Goal: Information Seeking & Learning: Learn about a topic

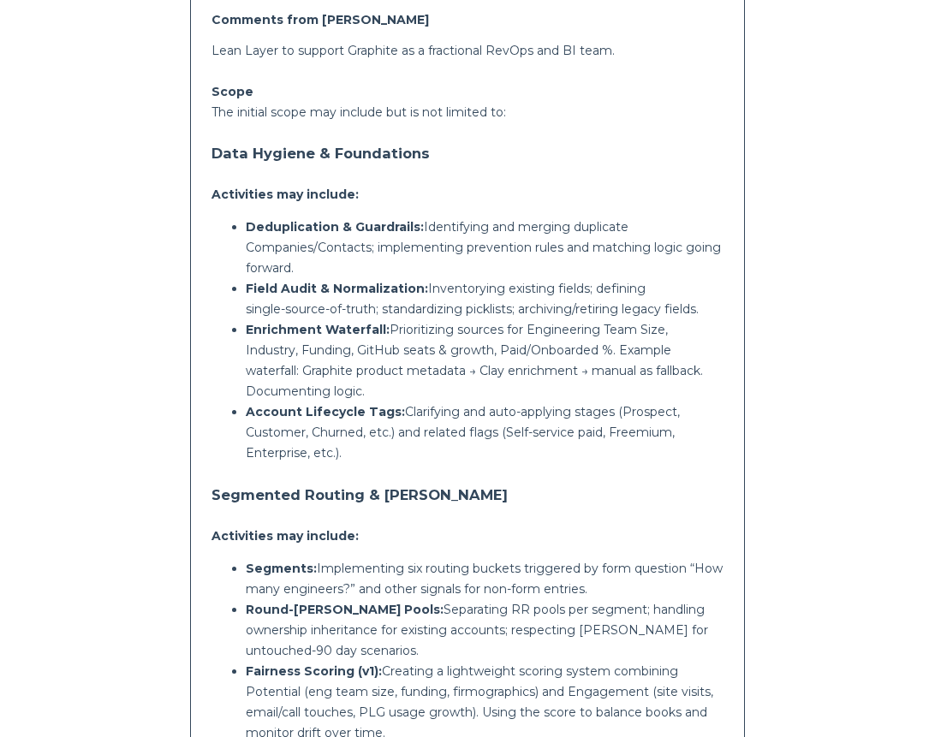
scroll to position [437, 0]
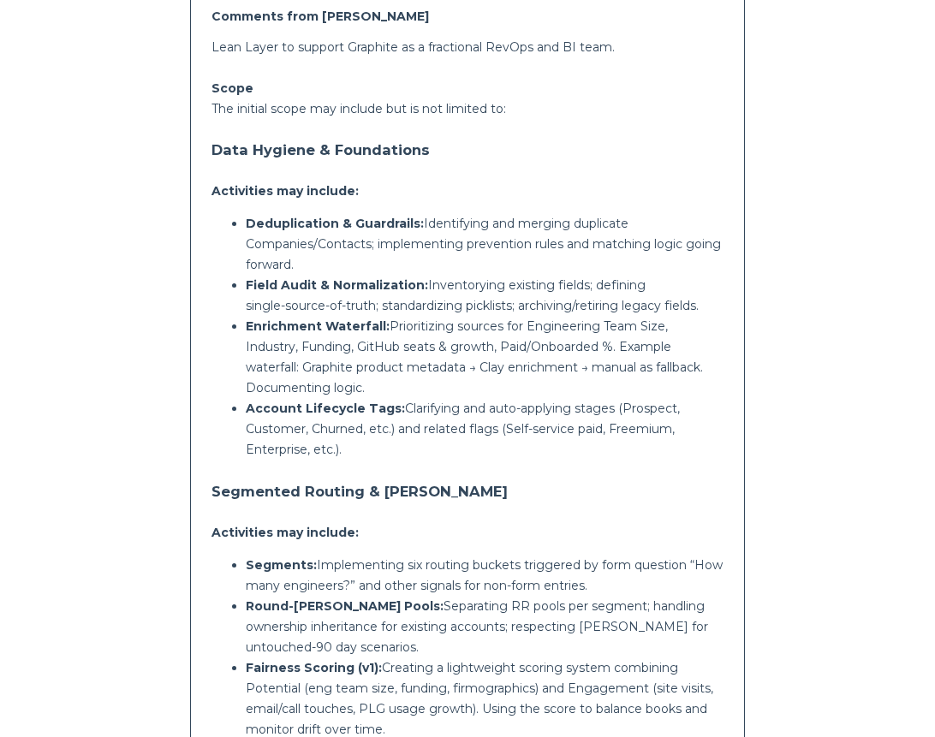
click at [425, 277] on p "Field Audit & Normalization: Inventorying existing fields; defining single‑sour…" at bounding box center [484, 295] width 477 height 41
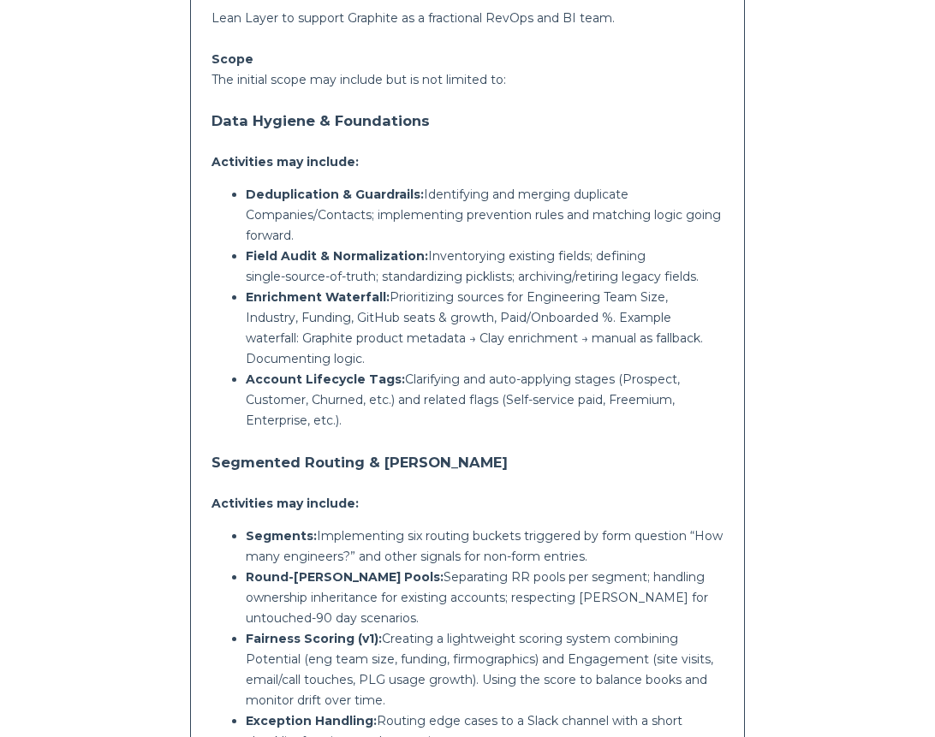
scroll to position [468, 0]
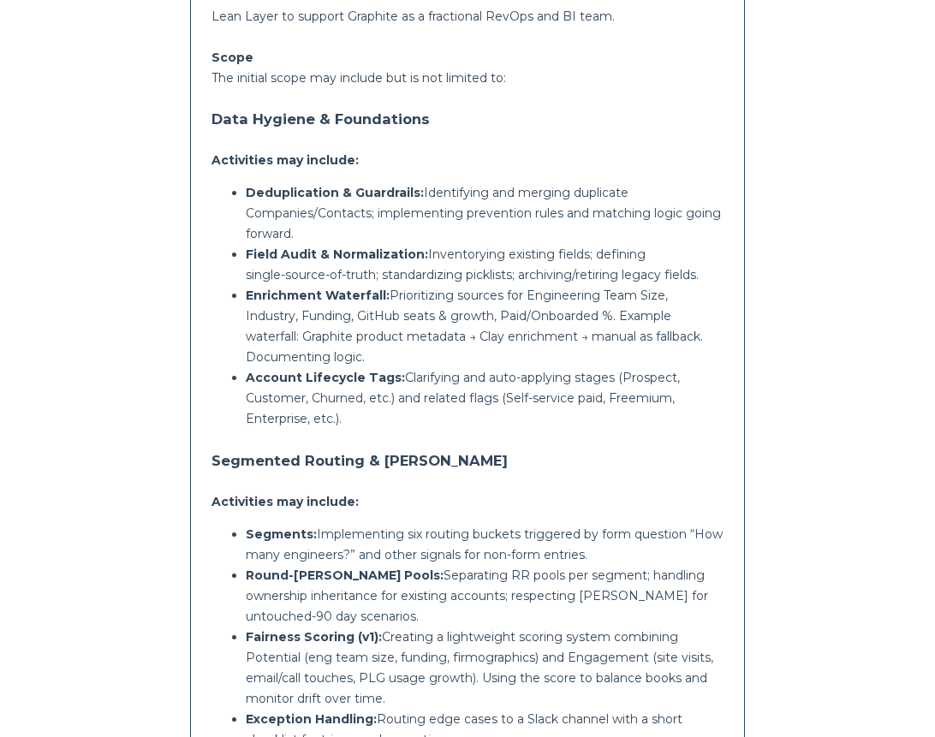
drag, startPoint x: 247, startPoint y: 279, endPoint x: 447, endPoint y: 335, distance: 208.0
click at [447, 335] on p "Enrichment Waterfall: Prioritizing sources for Engineering Team Size, Industry,…" at bounding box center [484, 326] width 477 height 82
drag, startPoint x: 447, startPoint y: 335, endPoint x: 248, endPoint y: 279, distance: 206.3
click at [248, 285] on p "Enrichment Waterfall: Prioritizing sources for Engineering Team Size, Industry,…" at bounding box center [484, 326] width 477 height 82
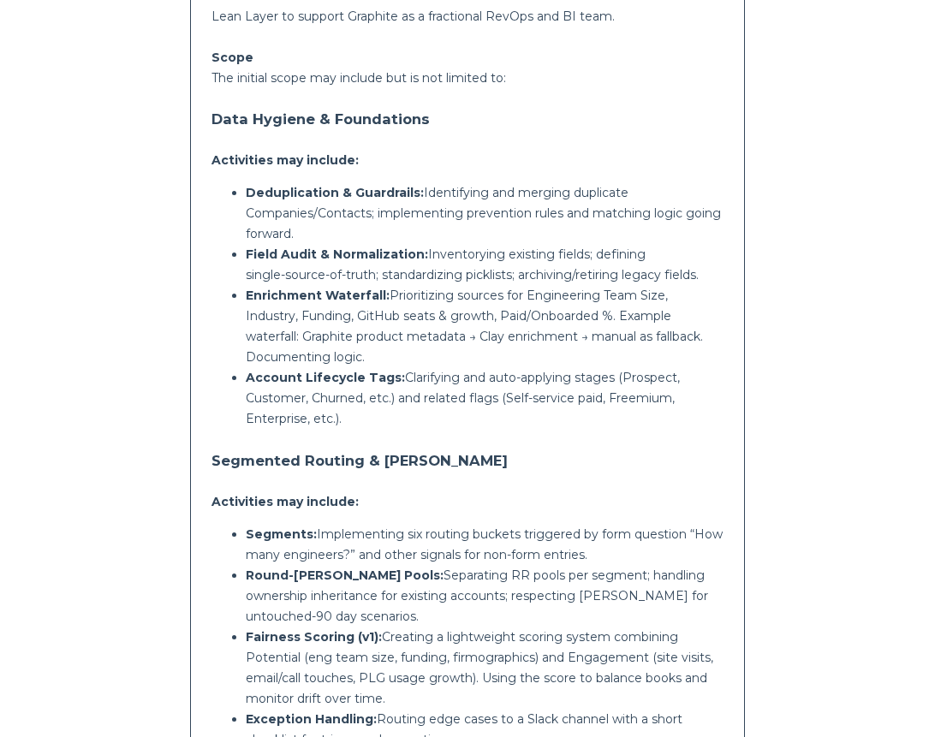
click at [248, 288] on strong "Enrichment Waterfall:" at bounding box center [318, 295] width 144 height 15
click at [247, 288] on strong "Enrichment Waterfall:" at bounding box center [318, 295] width 144 height 15
drag, startPoint x: 438, startPoint y: 331, endPoint x: 313, endPoint y: 265, distance: 140.9
click at [313, 285] on p "Enrichment Waterfall: Prioritizing sources for Engineering Team Size, Industry,…" at bounding box center [484, 326] width 477 height 82
click at [352, 370] on strong "Account Lifecycle Tags:" at bounding box center [325, 377] width 159 height 15
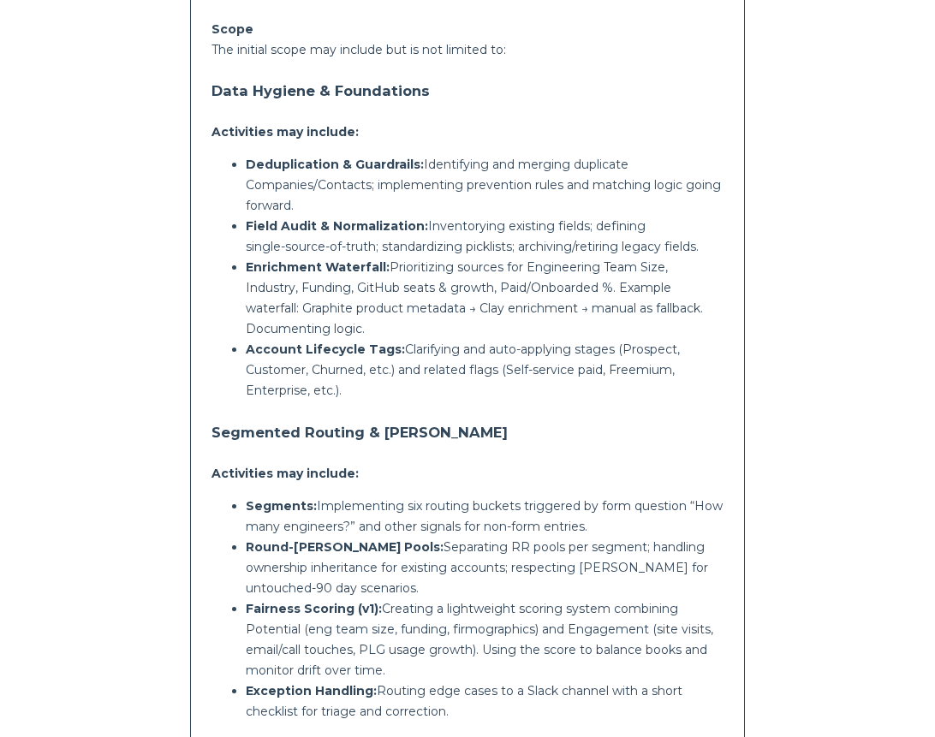
scroll to position [498, 0]
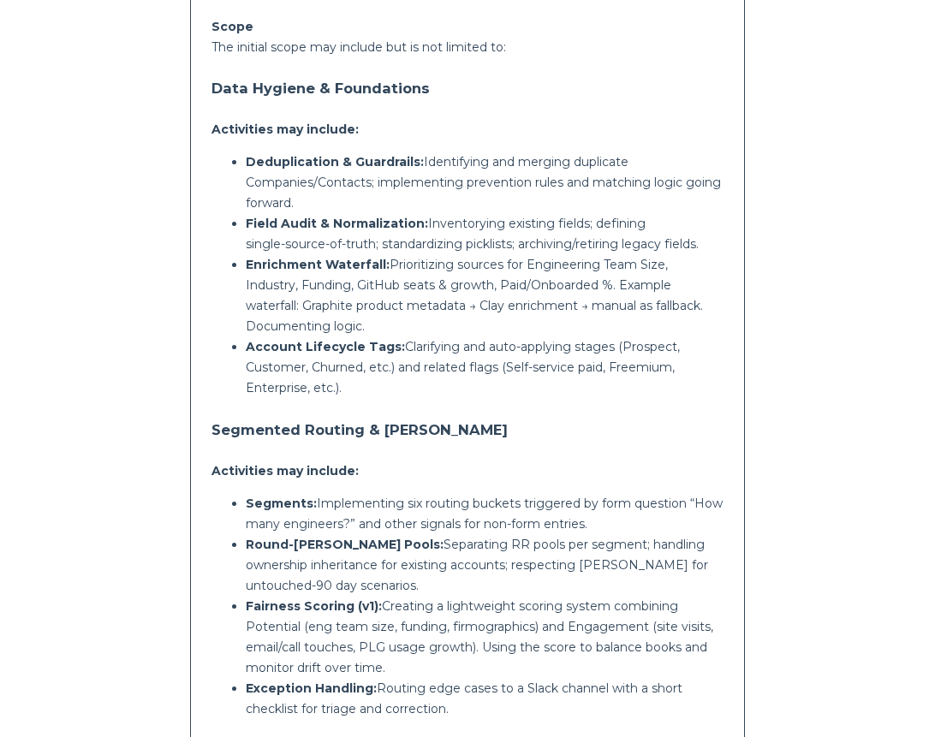
drag, startPoint x: 411, startPoint y: 368, endPoint x: 240, endPoint y: 320, distance: 177.8
click at [240, 320] on ul "Deduplication & Guardrails: Identifying and merging duplicate Companies/Contact…" at bounding box center [466, 275] width 511 height 247
click at [277, 348] on p "Account Lifecycle Tags: Clarifying and auto‑applying stages (Prospect, Customer…" at bounding box center [484, 368] width 477 height 62
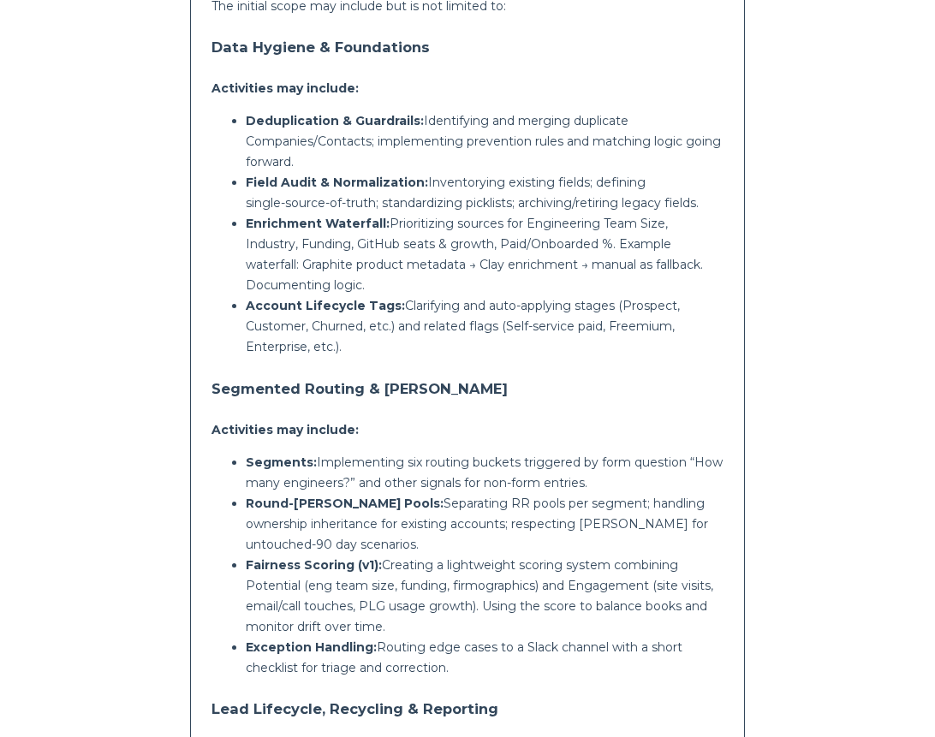
scroll to position [540, 0]
drag, startPoint x: 366, startPoint y: 329, endPoint x: 210, endPoint y: 294, distance: 159.7
click at [210, 294] on div "Comments from [PERSON_NAME] to support Graphite as a fractional RevOps and BI t…" at bounding box center [467, 672] width 554 height 1582
click at [215, 295] on ul "Deduplication & Guardrails: Identifying and merging duplicate Companies/Contact…" at bounding box center [466, 233] width 511 height 247
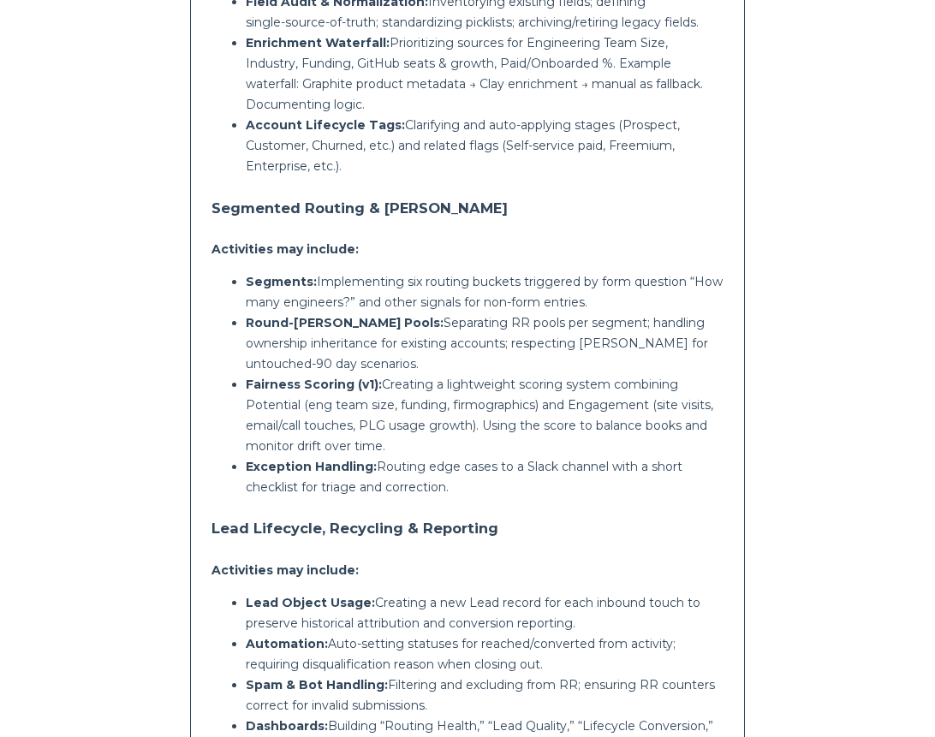
scroll to position [726, 0]
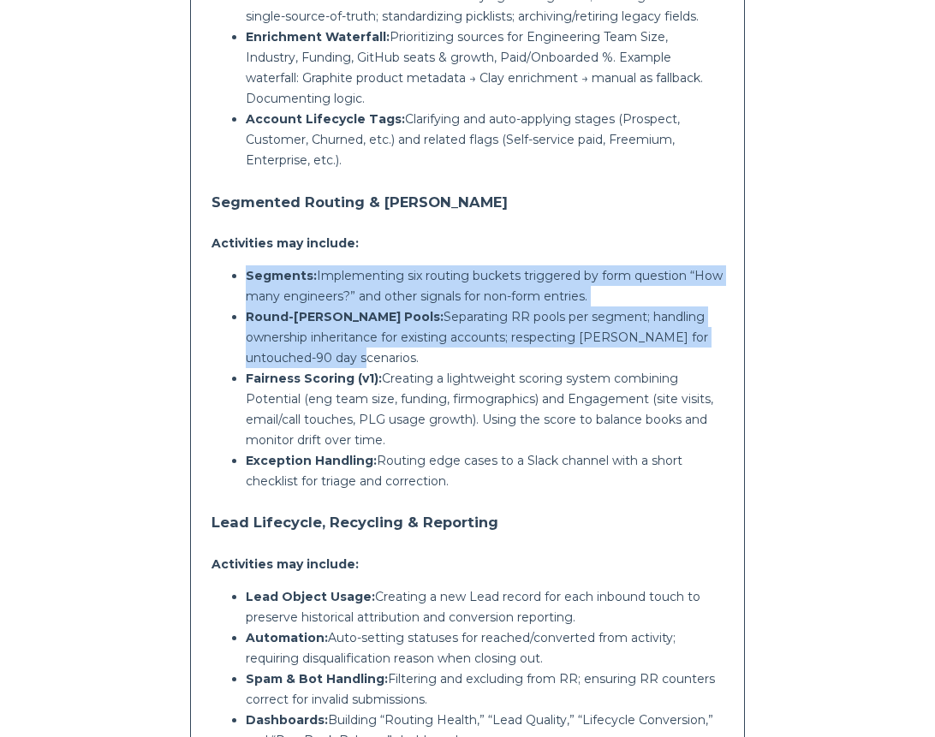
drag, startPoint x: 242, startPoint y: 259, endPoint x: 537, endPoint y: 343, distance: 306.3
click at [537, 343] on ul "Segments: Implementing six routing buckets triggered by form question “How many…" at bounding box center [466, 378] width 511 height 226
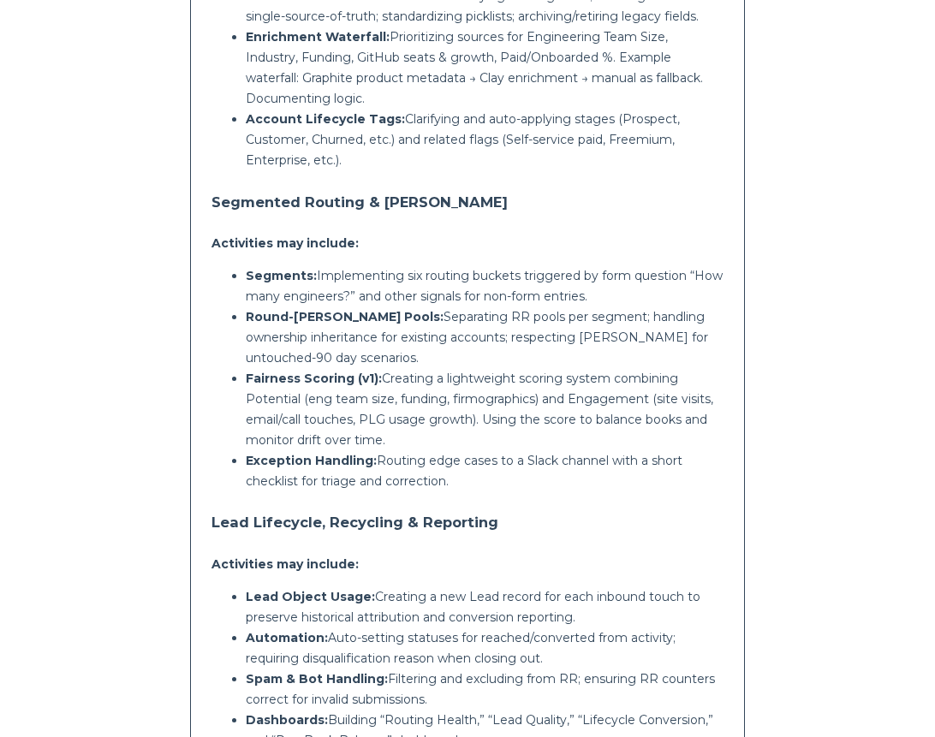
click at [349, 336] on p "Round‑[PERSON_NAME] Pools: Separating RR pools per segment; handling ownership …" at bounding box center [484, 338] width 477 height 62
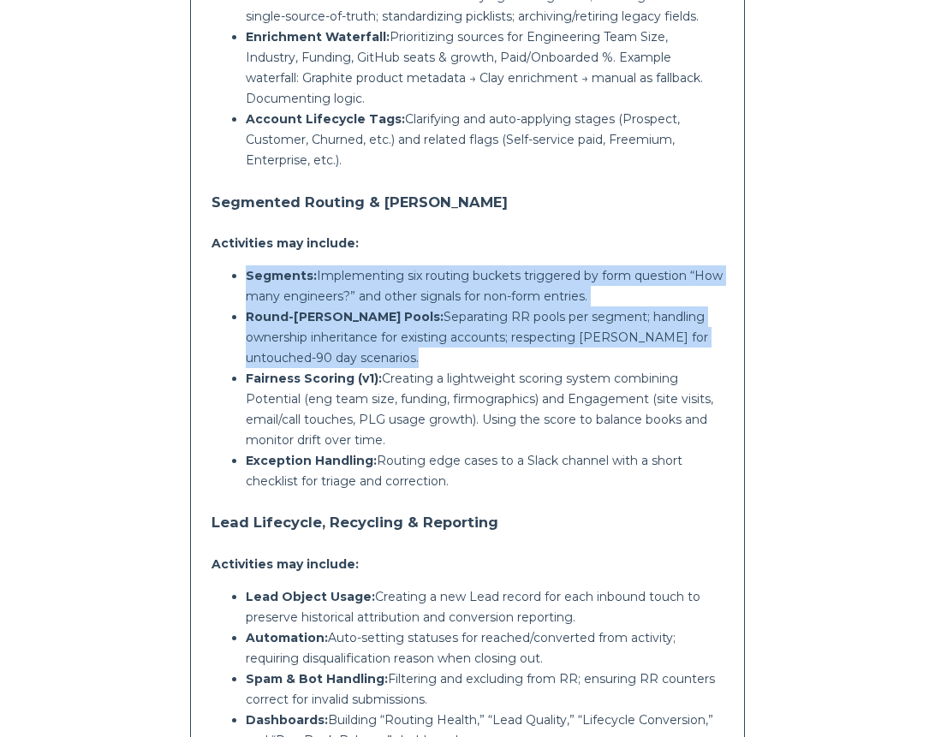
drag, startPoint x: 349, startPoint y: 336, endPoint x: 228, endPoint y: 247, distance: 149.5
click at [228, 265] on ul "Segments: Implementing six routing buckets triggered by form question “How many…" at bounding box center [466, 378] width 511 height 226
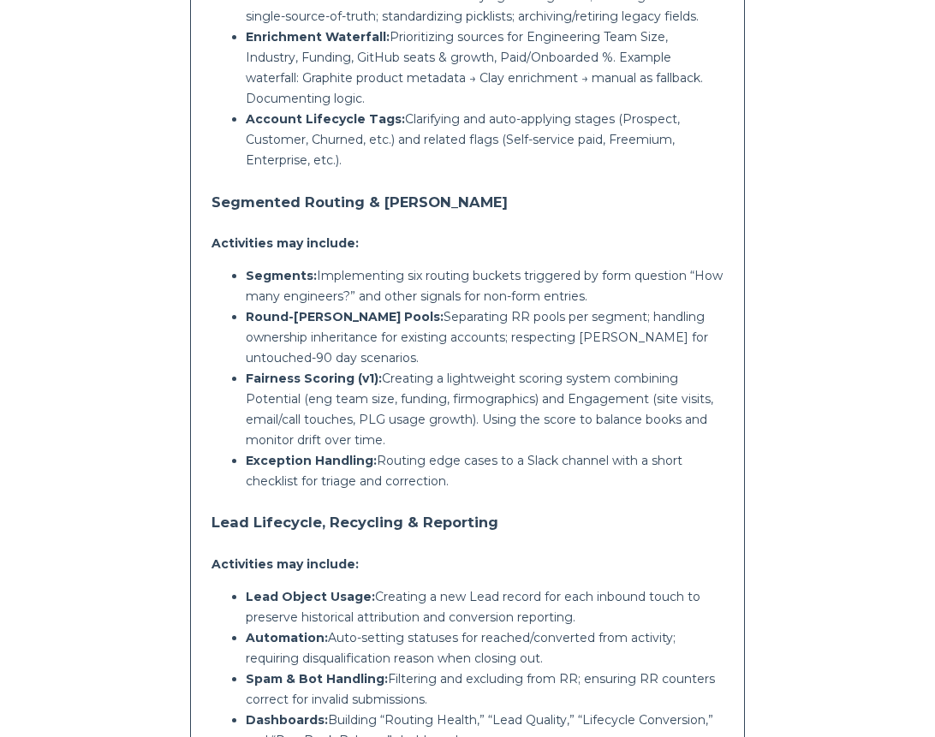
click at [241, 265] on ul "Segments: Implementing six routing buckets triggered by form question “How many…" at bounding box center [466, 378] width 511 height 226
drag, startPoint x: 503, startPoint y: 463, endPoint x: 226, endPoint y: 435, distance: 278.0
click at [226, 435] on ul "Segments: Implementing six routing buckets triggered by form question “How many…" at bounding box center [466, 378] width 511 height 226
click at [247, 453] on strong "Exception Handling:" at bounding box center [311, 460] width 131 height 15
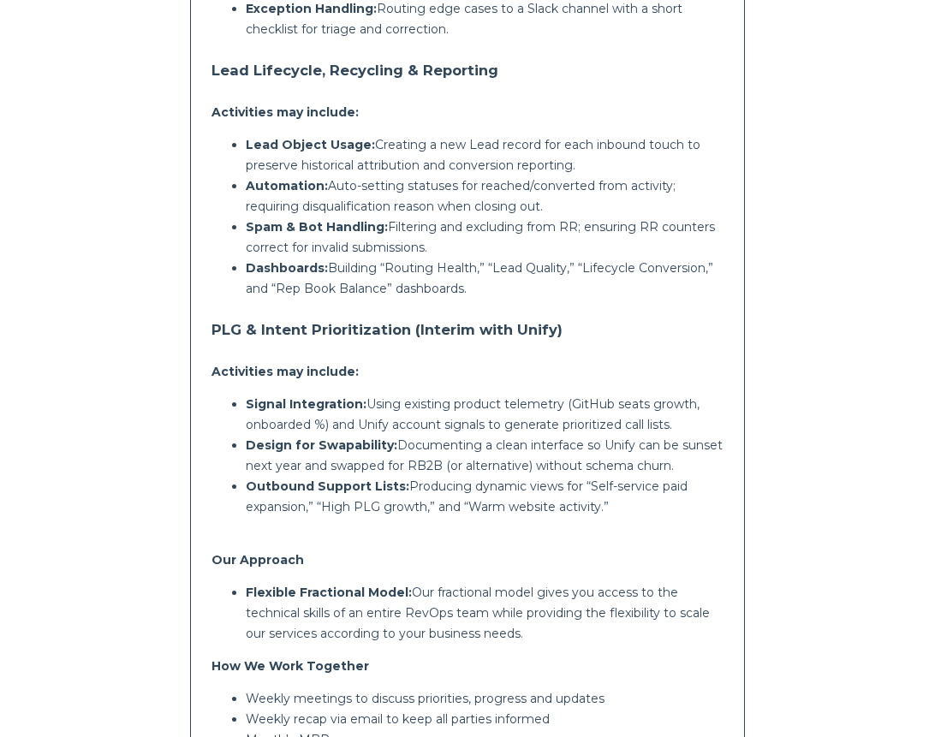
scroll to position [1184, 0]
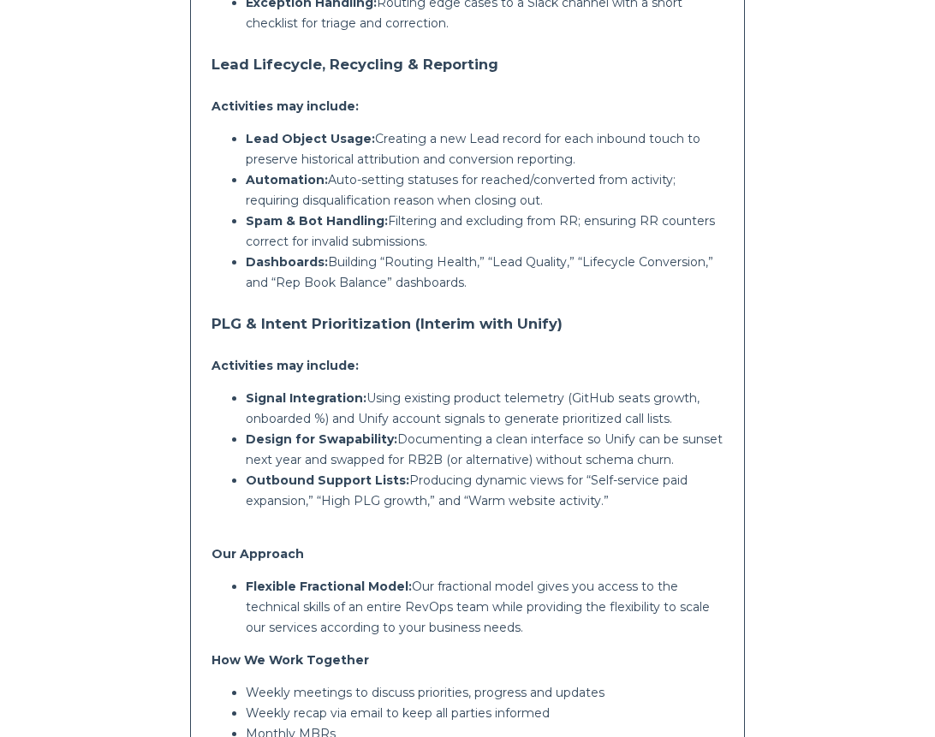
drag, startPoint x: 242, startPoint y: 372, endPoint x: 669, endPoint y: 495, distance: 443.7
click at [669, 495] on div "Lean Layer to support Graphite as a fractional RevOps and BI team. Scope The in…" at bounding box center [466, 37] width 511 height 1496
drag, startPoint x: 669, startPoint y: 495, endPoint x: 254, endPoint y: 384, distance: 429.1
click at [254, 384] on div "Lean Layer to support Graphite as a fractional RevOps and BI team. Scope The in…" at bounding box center [466, 37] width 511 height 1496
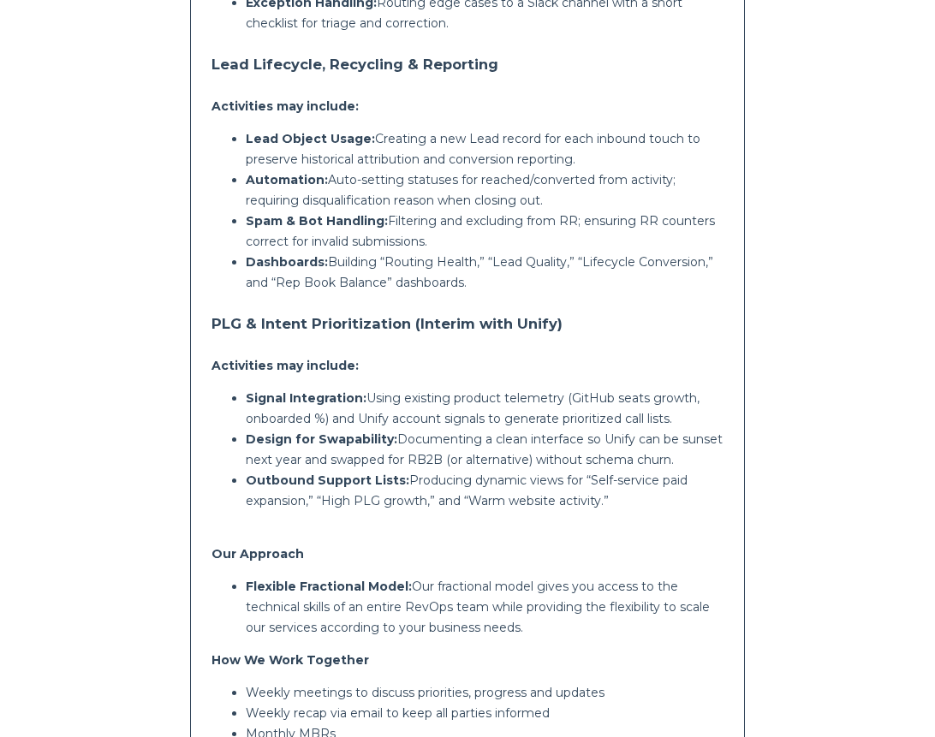
click at [253, 391] on p "Signal Integration: Using existing product telemetry (GitHub seats growth, onbo…" at bounding box center [484, 408] width 477 height 41
drag, startPoint x: 246, startPoint y: 378, endPoint x: 653, endPoint y: 489, distance: 422.3
click at [653, 489] on ul "Signal Integration: Using existing product telemetry (GitHub seats growth, onbo…" at bounding box center [466, 449] width 511 height 123
click at [653, 489] on p "Outbound Support Lists: Producing dynamic views for “Self‑service paid expansio…" at bounding box center [484, 490] width 477 height 41
drag, startPoint x: 652, startPoint y: 490, endPoint x: 233, endPoint y: 372, distance: 435.7
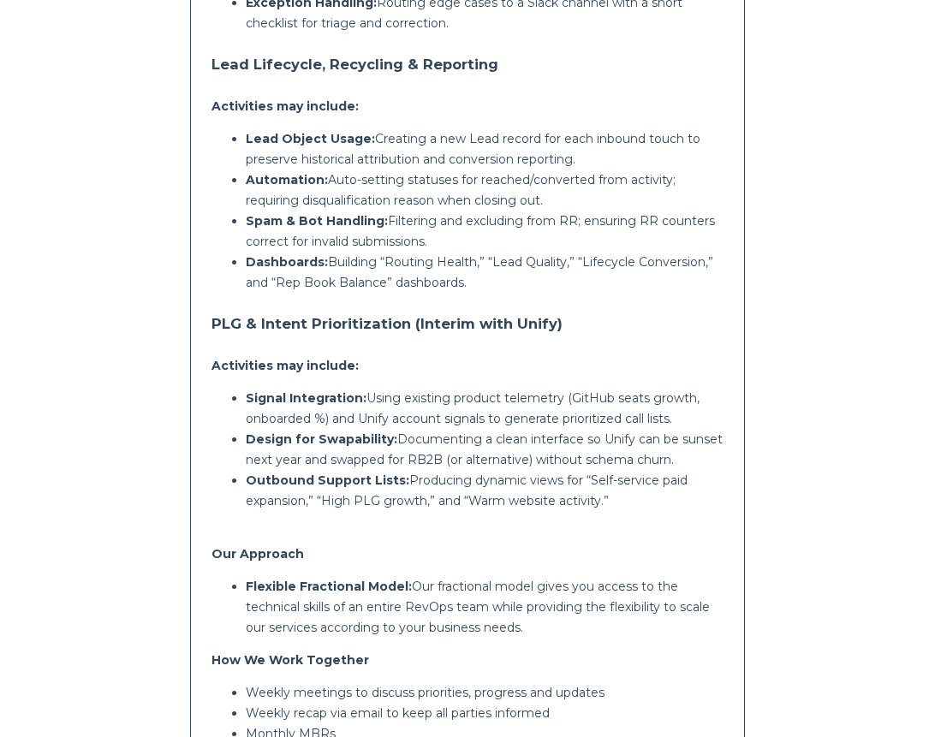
click at [233, 372] on div "Lean Layer to support Graphite as a fractional RevOps and BI team. Scope The in…" at bounding box center [466, 37] width 511 height 1496
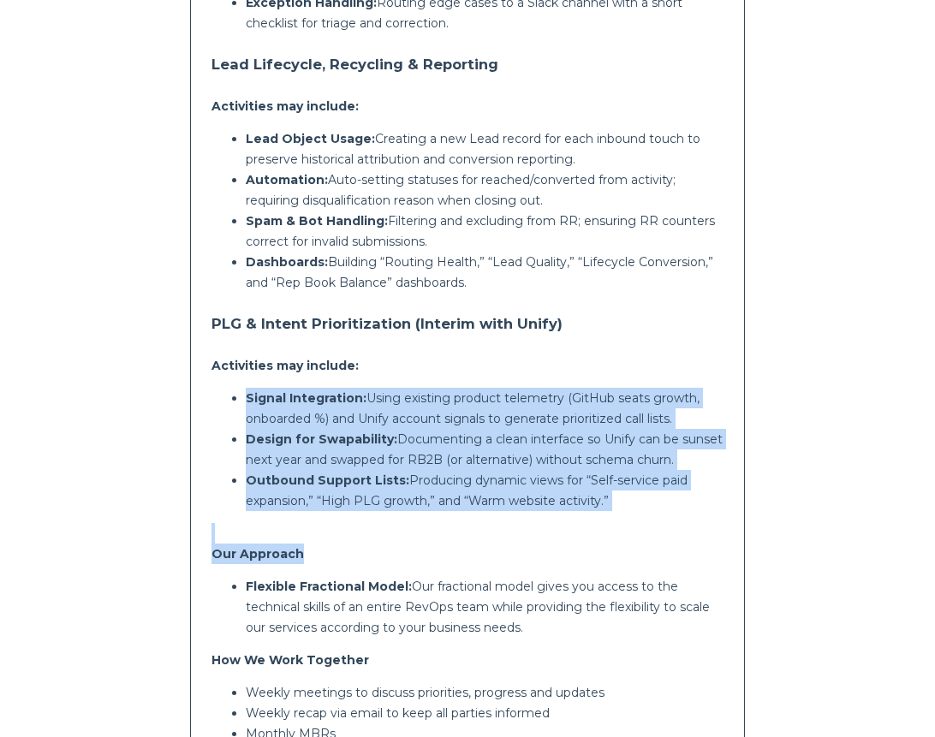
drag, startPoint x: 233, startPoint y: 372, endPoint x: 742, endPoint y: 546, distance: 537.5
click at [742, 546] on div "Comments from [PERSON_NAME] to support Graphite as a fractional RevOps and BI t…" at bounding box center [467, 28] width 554 height 1582
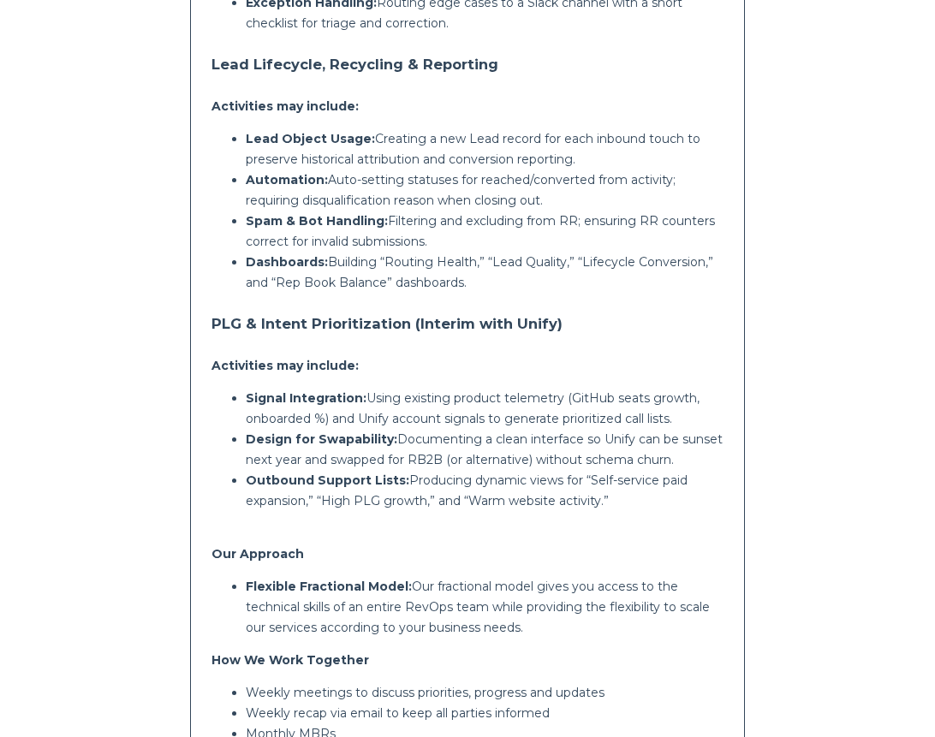
click at [659, 500] on div "Lean Layer to support Graphite as a fractional RevOps and BI team. Scope The in…" at bounding box center [466, 37] width 511 height 1496
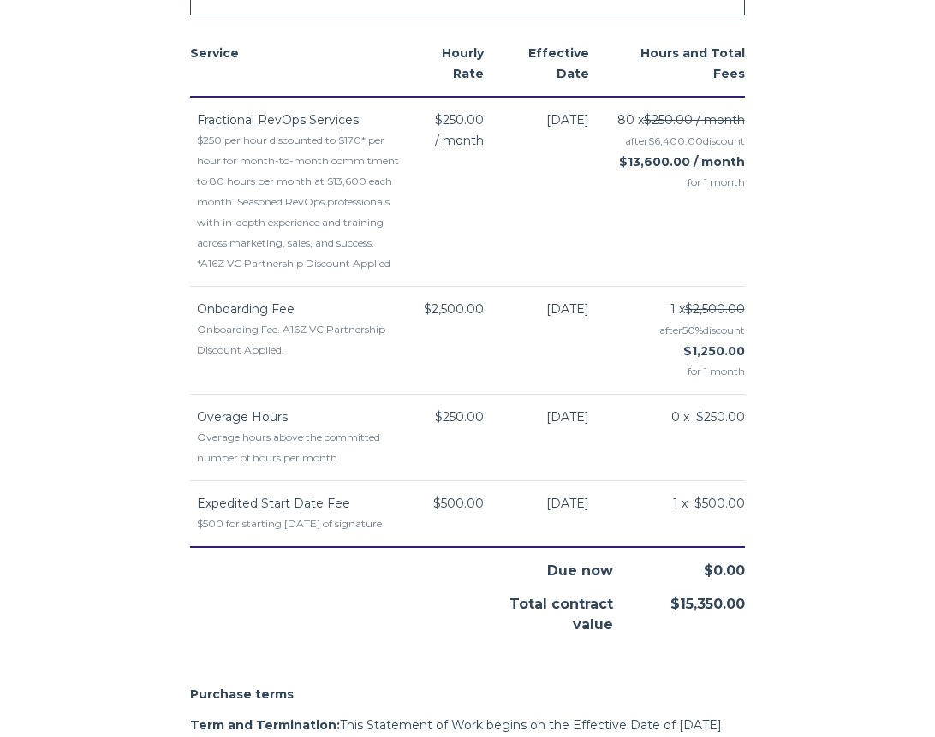
scroll to position [1987, 0]
drag, startPoint x: 755, startPoint y: 357, endPoint x: 670, endPoint y: 349, distance: 85.2
click at [670, 349] on div "Service Hourly Rate Effective Date Hours and Total Fees Fractional RevOps Servi…" at bounding box center [467, 326] width 580 height 620
click at [684, 200] on td "80 x $250.00 / month after $6,400.00 discount $13,600.00 / month for 1 month" at bounding box center [677, 193] width 135 height 190
drag, startPoint x: 684, startPoint y: 168, endPoint x: 754, endPoint y: 168, distance: 70.2
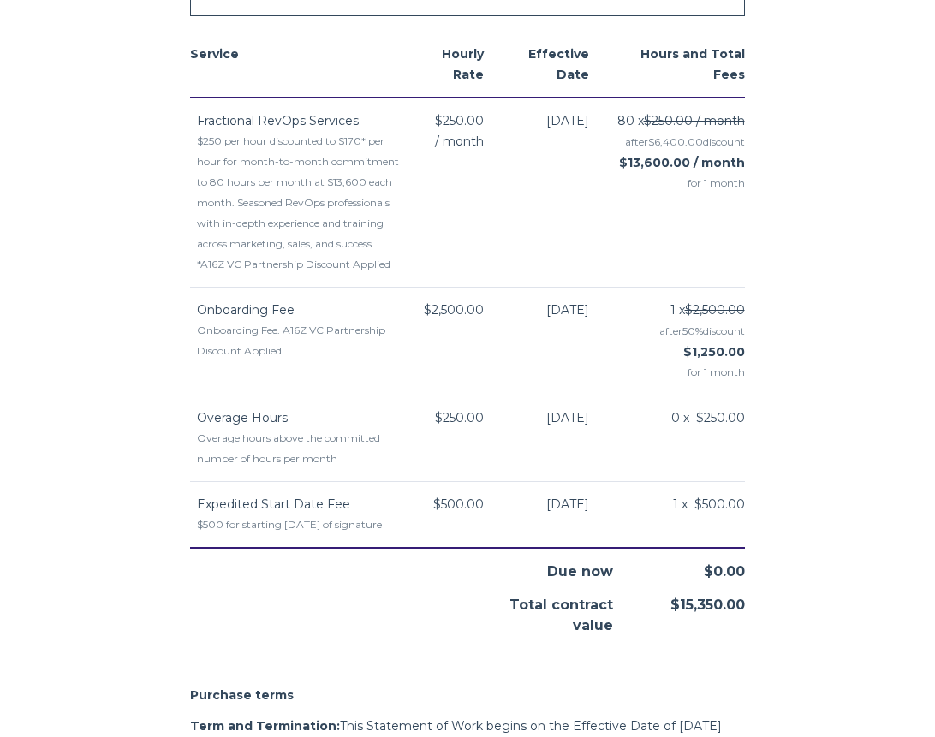
click at [754, 168] on div "Service Hourly Rate Effective Date Hours and Total Fees Fractional RevOps Servi…" at bounding box center [467, 326] width 580 height 620
click at [667, 173] on span "for 1 month" at bounding box center [677, 183] width 135 height 21
click at [770, 183] on body "Graphite - Fractional RevOps Graphite [US_STATE] [GEOGRAPHIC_DATA] [PERSON_NAME…" at bounding box center [467, 167] width 935 height 4308
drag, startPoint x: 753, startPoint y: 598, endPoint x: 646, endPoint y: 601, distance: 107.1
click at [646, 601] on div "Service Hourly Rate Effective Date Hours and Total Fees Fractional RevOps Servi…" at bounding box center [467, 326] width 580 height 620
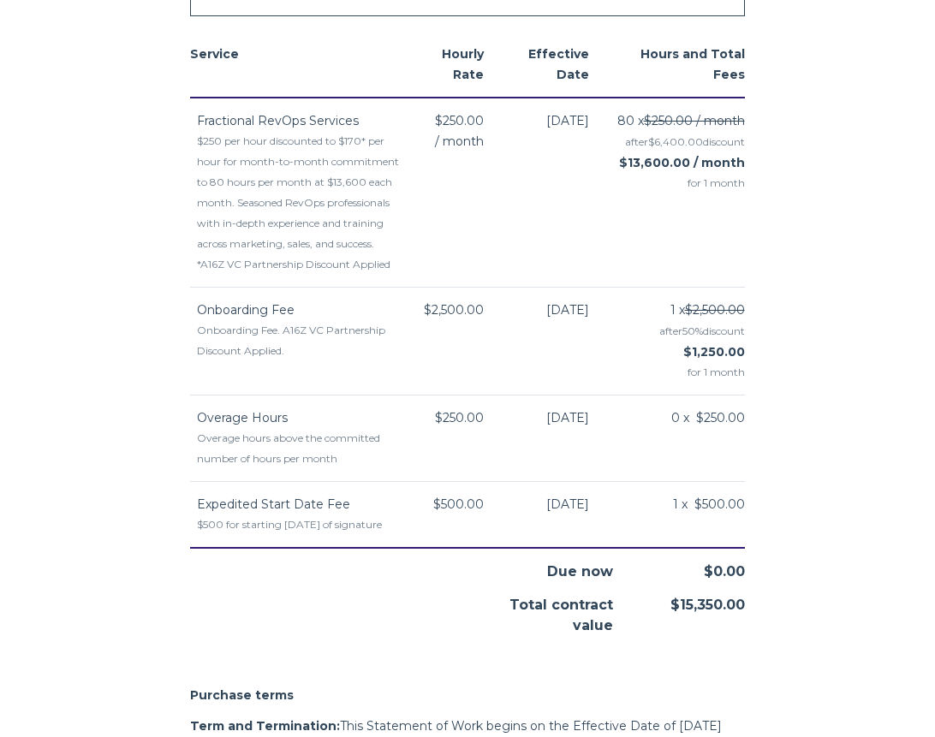
click at [646, 601] on div "$15,350.00" at bounding box center [675, 609] width 139 height 54
drag, startPoint x: 760, startPoint y: 614, endPoint x: 657, endPoint y: 606, distance: 103.9
click at [657, 606] on body "Graphite - Fractional RevOps Graphite [US_STATE] [GEOGRAPHIC_DATA] [PERSON_NAME…" at bounding box center [467, 167] width 935 height 4308
click at [813, 514] on body "Graphite - Fractional RevOps Graphite [US_STATE] [GEOGRAPHIC_DATA] [PERSON_NAME…" at bounding box center [467, 167] width 935 height 4308
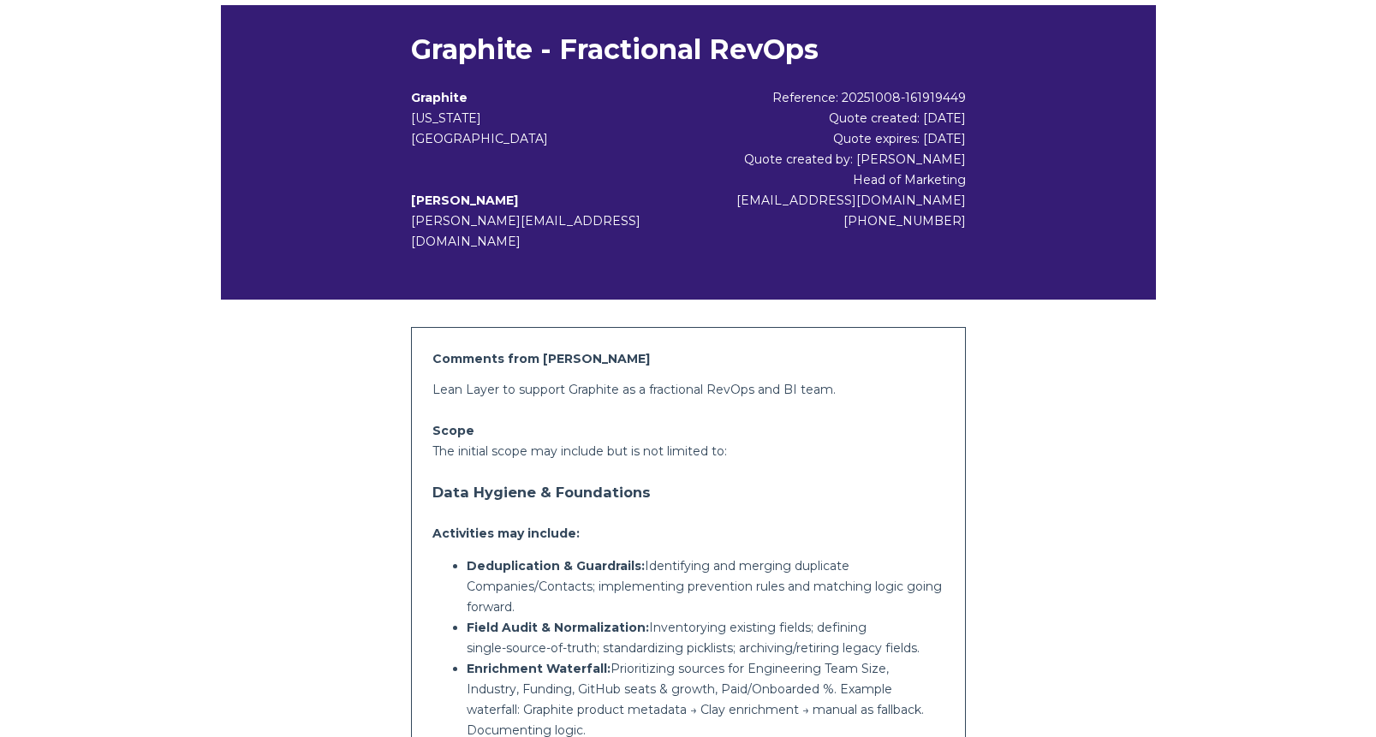
scroll to position [0, 0]
